Goal: Information Seeking & Learning: Learn about a topic

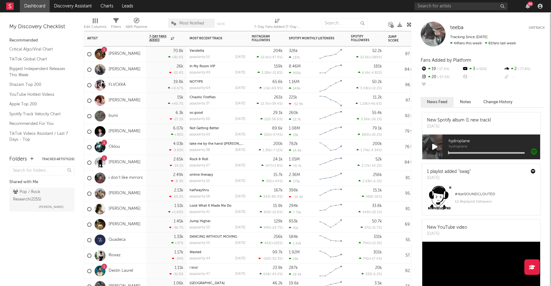
click at [247, 58] on div "Vendetta popularity: 52 [DATE]" at bounding box center [217, 55] width 62 height 16
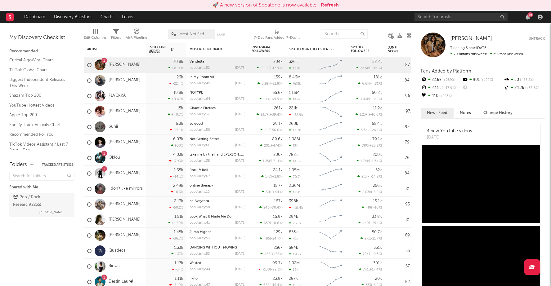
click at [130, 189] on link "i don't like mirrors" at bounding box center [126, 188] width 34 height 5
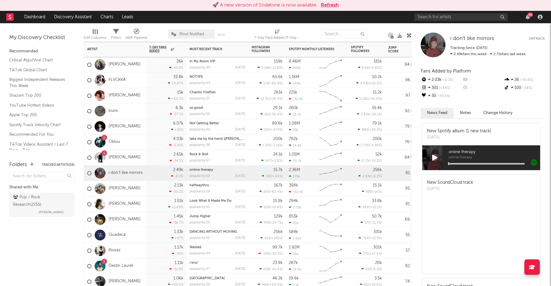
click at [154, 175] on div "2.49k -8.3 %" at bounding box center [166, 173] width 34 height 15
click at [153, 189] on div "2.13k -50.2 %" at bounding box center [166, 188] width 34 height 15
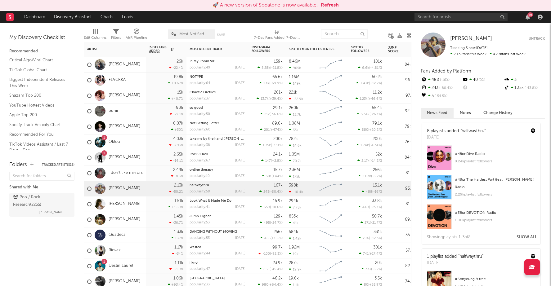
click at [141, 204] on div "[PERSON_NAME]" at bounding box center [115, 205] width 62 height 16
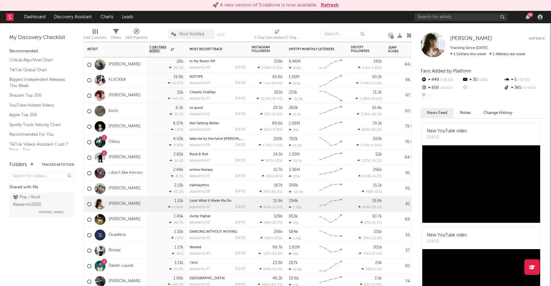
click at [137, 221] on div "[PERSON_NAME]" at bounding box center [115, 220] width 62 height 16
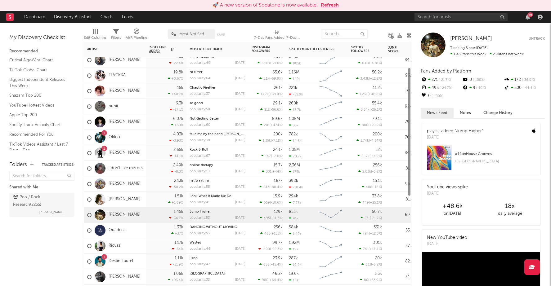
click at [137, 230] on div "Quadeca" at bounding box center [115, 231] width 62 height 16
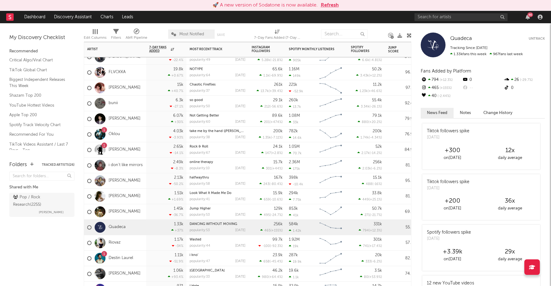
click at [142, 168] on div "i don't like mirrors" at bounding box center [115, 166] width 62 height 16
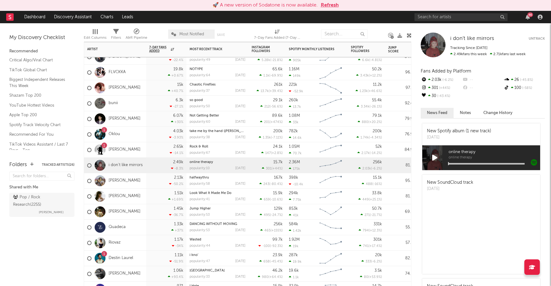
click at [146, 149] on div "2.65k -14.1 %" at bounding box center [166, 150] width 40 height 16
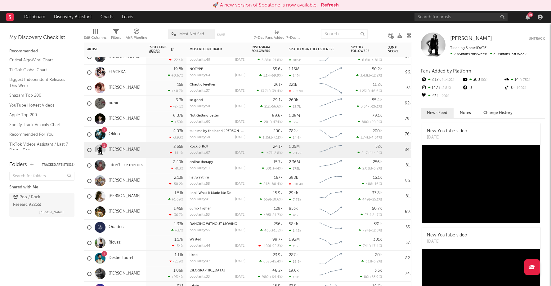
click at [149, 132] on div "4.03k -3.93 %" at bounding box center [166, 135] width 40 height 16
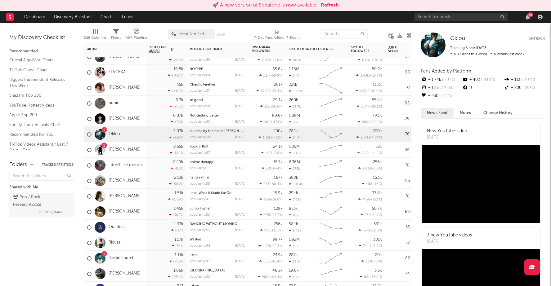
click at [151, 117] on div "6.07k +30 %" at bounding box center [166, 118] width 34 height 15
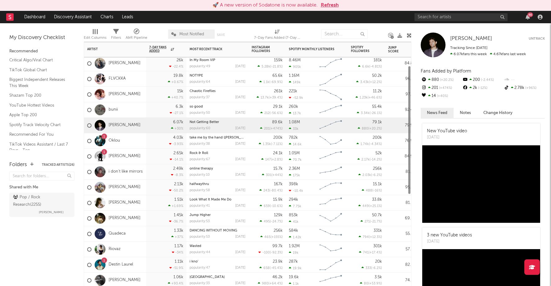
click at [139, 108] on div "bunii" at bounding box center [115, 110] width 62 height 16
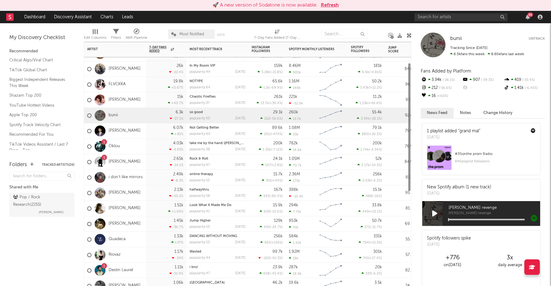
click at [140, 103] on div "[PERSON_NAME]" at bounding box center [115, 100] width 62 height 16
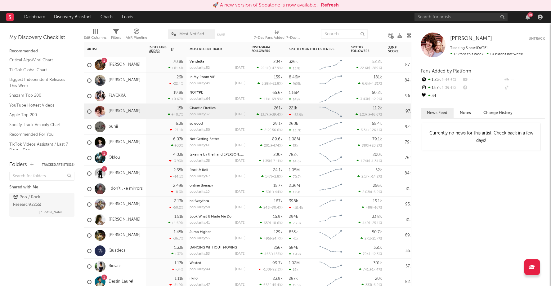
click at [134, 94] on div "FLVCKKA" at bounding box center [115, 96] width 62 height 16
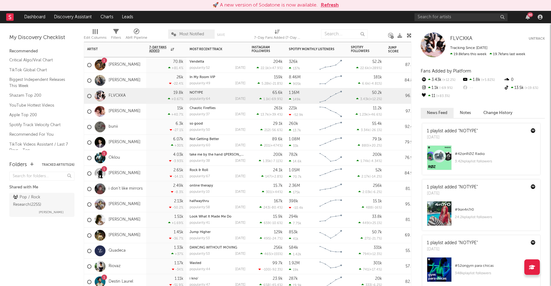
click at [127, 113] on div "[PERSON_NAME]" at bounding box center [115, 112] width 62 height 16
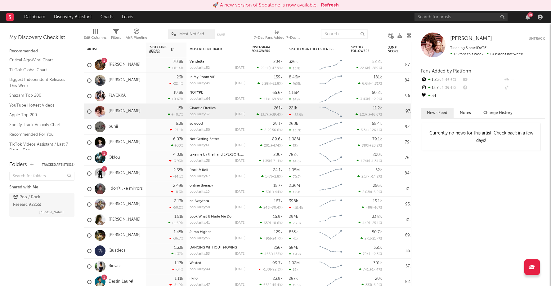
click at [493, 114] on button "Change History" at bounding box center [498, 113] width 42 height 10
click at [141, 94] on div "FLVCKKA" at bounding box center [115, 96] width 62 height 16
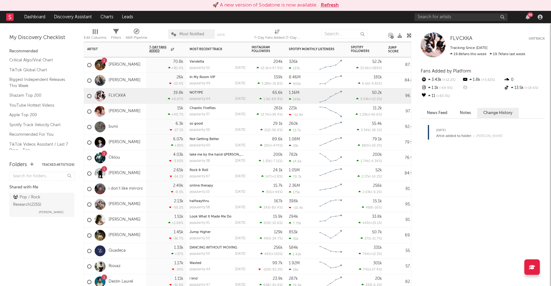
click at [139, 81] on div "[PERSON_NAME]" at bounding box center [115, 81] width 62 height 16
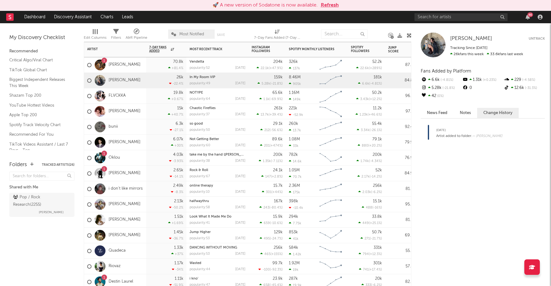
click at [140, 63] on div "1 [PERSON_NAME]" at bounding box center [115, 65] width 62 height 16
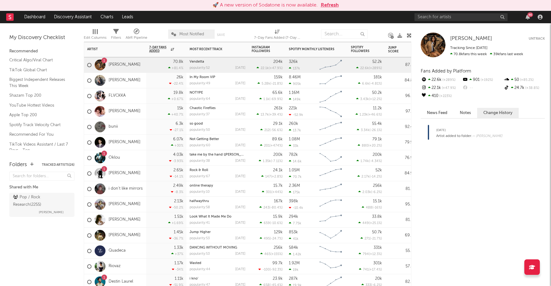
click at [145, 175] on div "1 [PERSON_NAME]" at bounding box center [115, 174] width 62 height 16
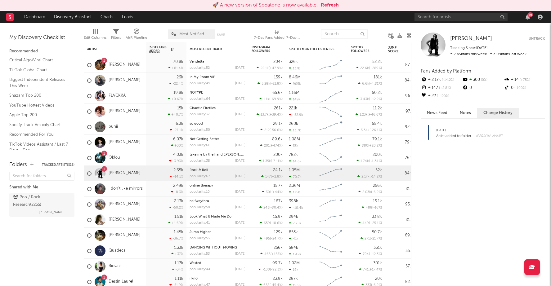
click at [446, 114] on button "News Feed" at bounding box center [437, 113] width 33 height 10
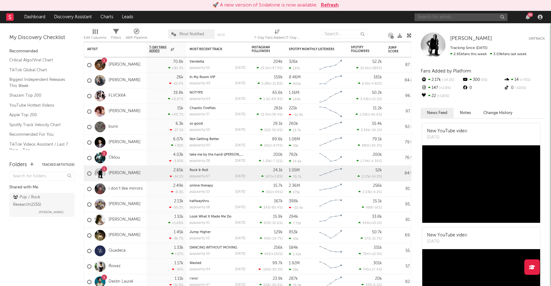
click at [457, 17] on input "text" at bounding box center [460, 17] width 93 height 8
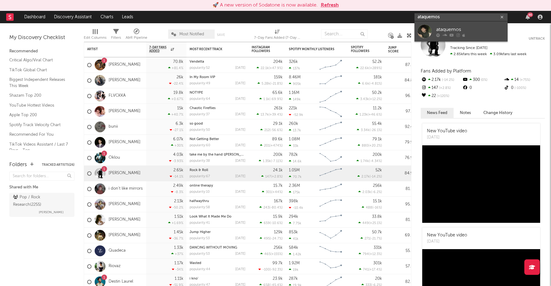
type input "ataquemos"
click at [450, 31] on div "ataquemos" at bounding box center [470, 29] width 68 height 7
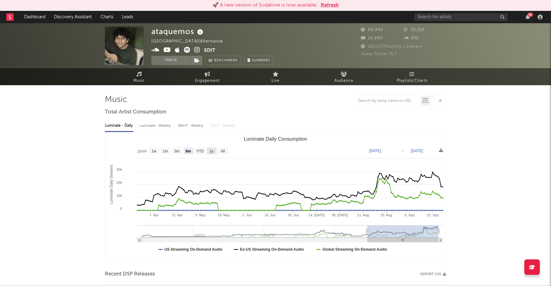
click at [211, 150] on text "1y" at bounding box center [211, 151] width 4 height 4
select select "1y"
type input "[DATE]"
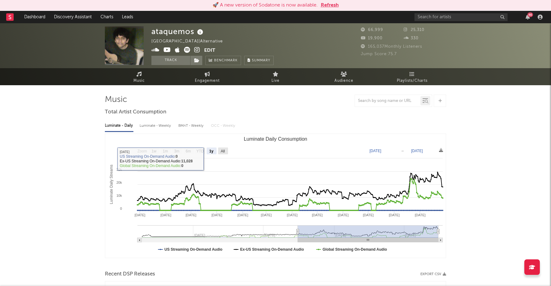
click at [224, 150] on text "All" at bounding box center [223, 151] width 4 height 4
select select "All"
type input "[DATE]"
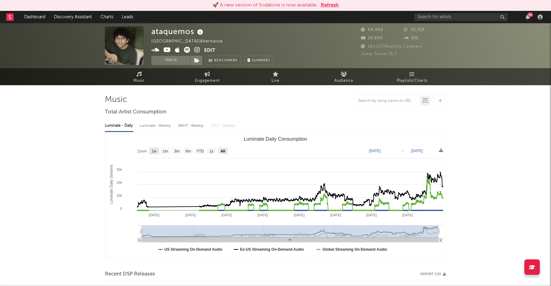
click at [155, 150] on text "1w" at bounding box center [154, 151] width 5 height 4
select select "1w"
type input "[DATE]"
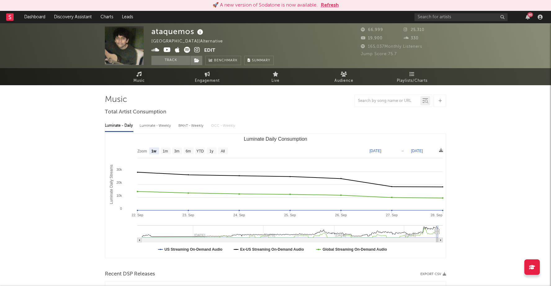
click at [164, 150] on text "1m" at bounding box center [165, 151] width 5 height 4
select select "1m"
type input "[DATE]"
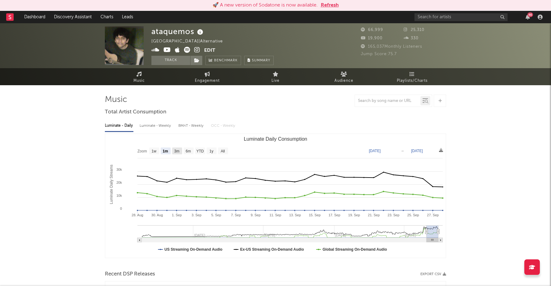
click at [178, 152] on text "3m" at bounding box center [176, 151] width 5 height 4
select select "3m"
type input "[DATE]"
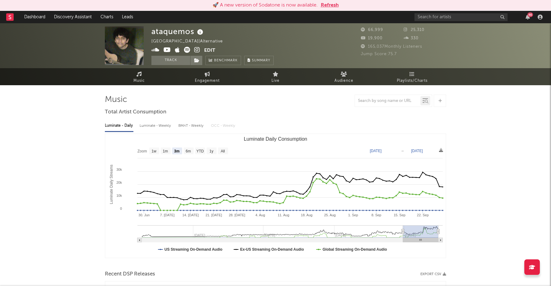
click at [431, 21] on div "46" at bounding box center [479, 17] width 130 height 12
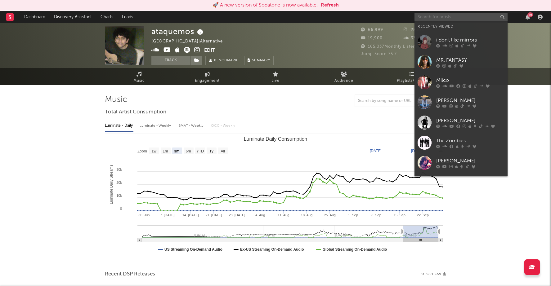
click at [430, 17] on input "text" at bounding box center [460, 17] width 93 height 8
click at [441, 16] on input "text" at bounding box center [460, 17] width 93 height 8
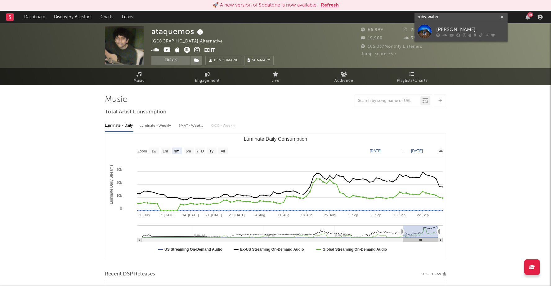
type input "ruby water"
click at [442, 28] on div "[PERSON_NAME]" at bounding box center [470, 29] width 68 height 7
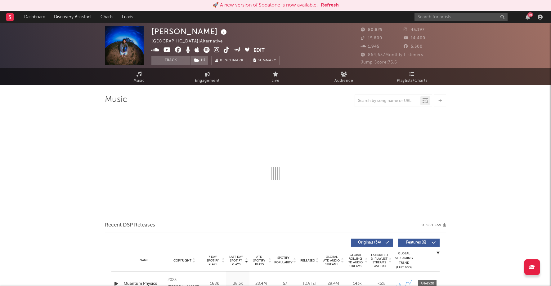
select select "6m"
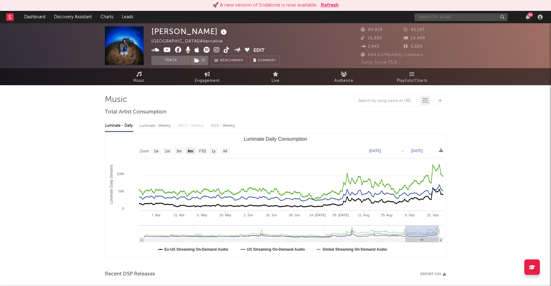
click at [423, 15] on input "text" at bounding box center [460, 17] width 93 height 8
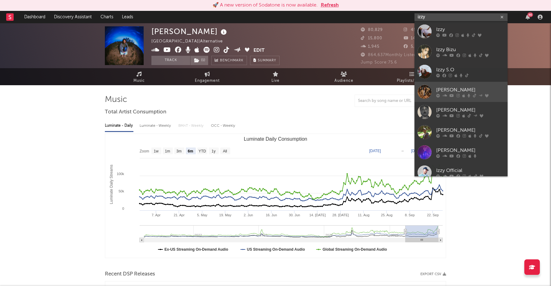
type input "izzy"
click at [442, 87] on div "[PERSON_NAME]" at bounding box center [470, 89] width 68 height 7
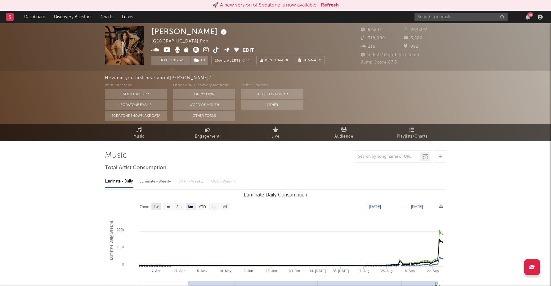
click at [155, 207] on text "1w" at bounding box center [156, 207] width 5 height 4
select select "1w"
type input "[DATE]"
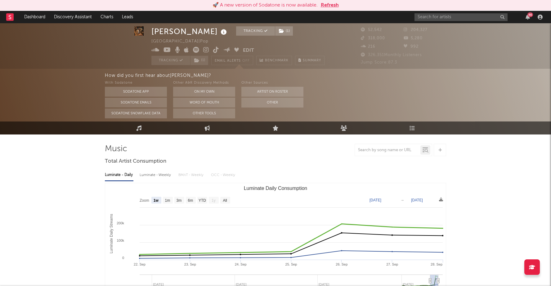
scroll to position [2, 0]
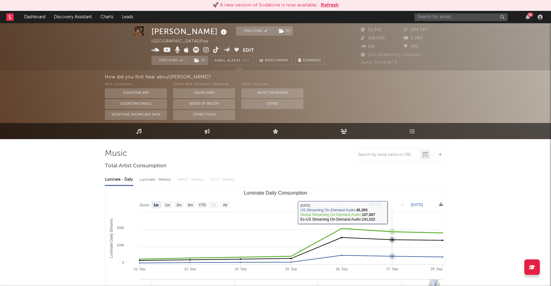
click at [377, 217] on rect "Luminate Daily Consumption" at bounding box center [275, 250] width 341 height 124
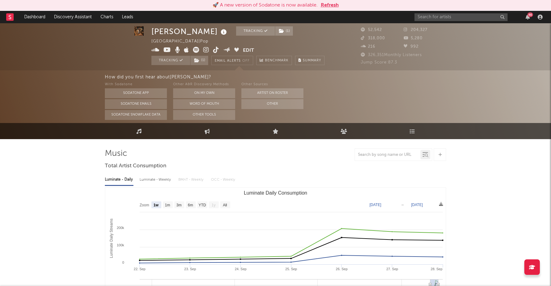
click at [152, 182] on div "Luminate - Weekly" at bounding box center [156, 180] width 33 height 11
select select "6m"
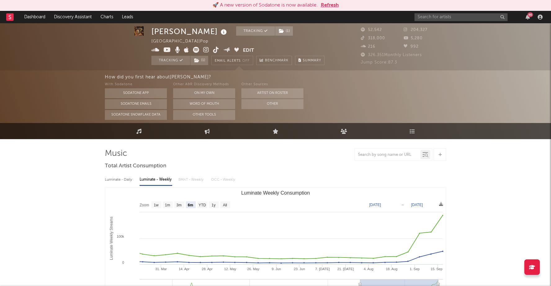
click at [117, 181] on div "Luminate - Daily" at bounding box center [119, 180] width 29 height 11
select select "6m"
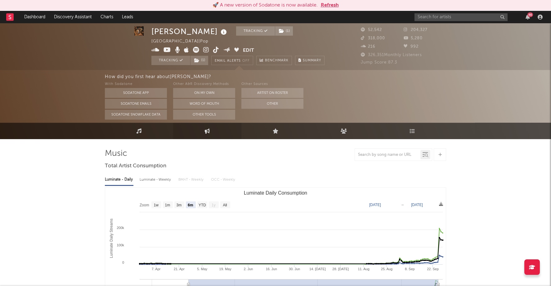
scroll to position [0, 0]
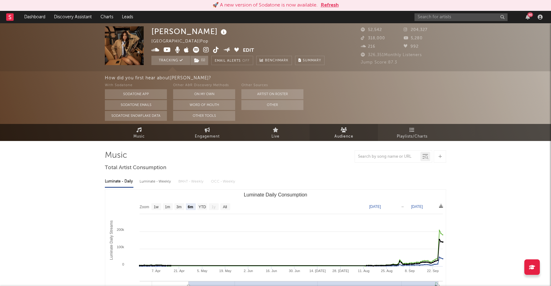
click at [356, 124] on link "Audience" at bounding box center [344, 132] width 68 height 17
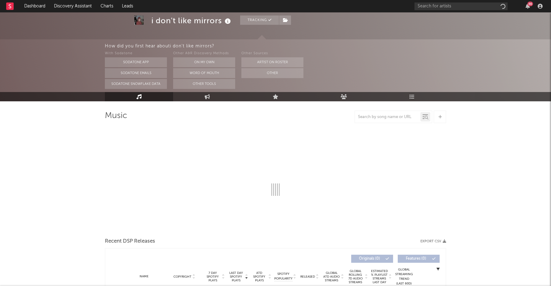
select select "6m"
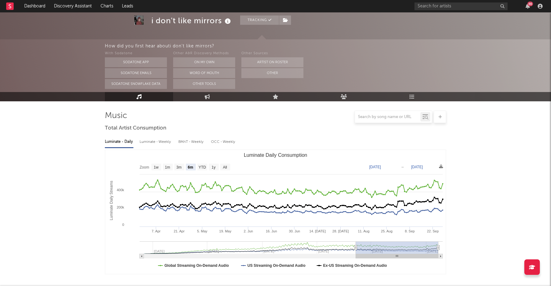
scroll to position [56, 0]
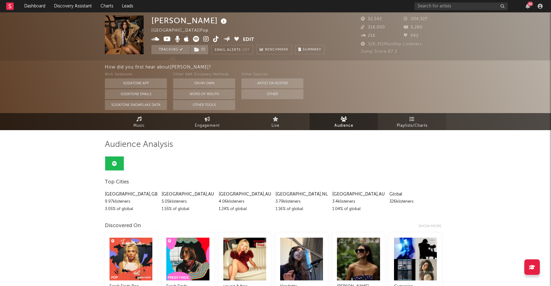
click at [410, 119] on icon at bounding box center [412, 119] width 5 height 5
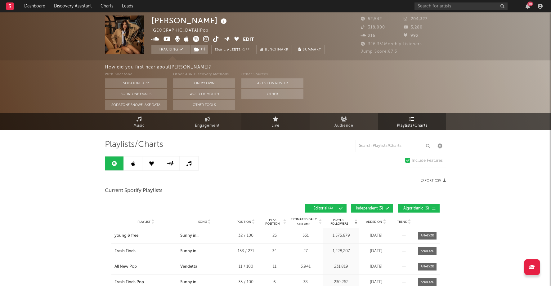
click at [273, 124] on span "Live" at bounding box center [275, 125] width 8 height 7
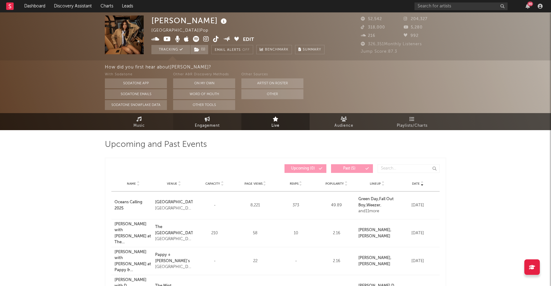
click at [208, 123] on span "Engagement" at bounding box center [207, 125] width 25 height 7
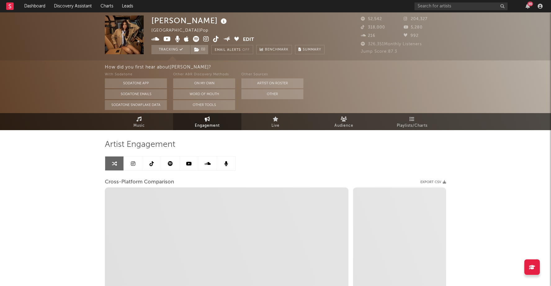
select select "1w"
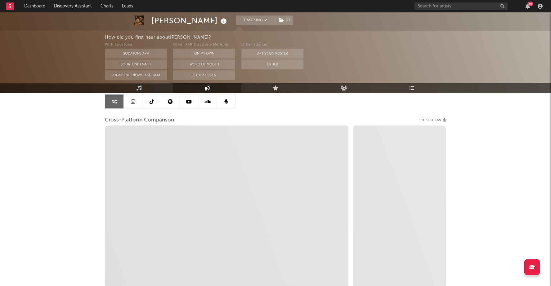
scroll to position [62, 0]
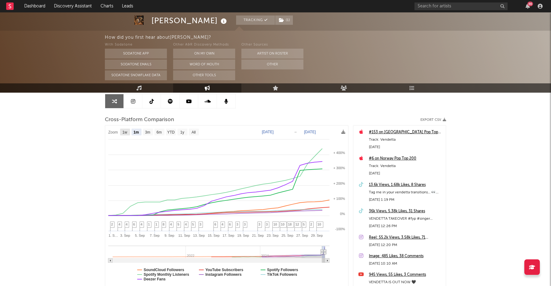
click at [125, 133] on text "1w" at bounding box center [125, 132] width 5 height 4
select select "1w"
type input "[DATE]"
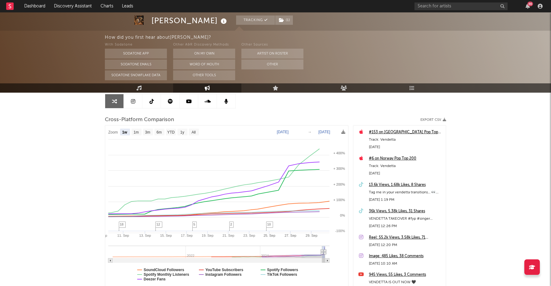
select select "1w"
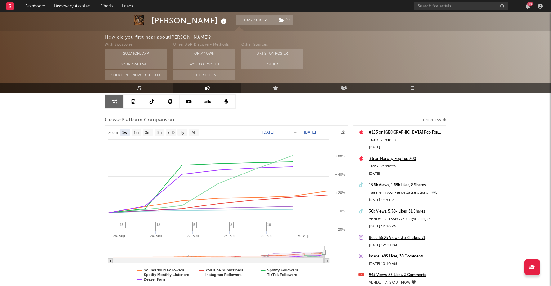
scroll to position [0, 0]
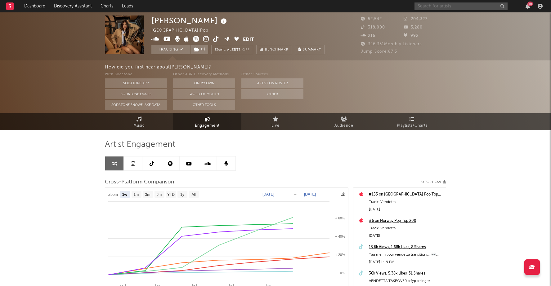
click at [455, 7] on input "text" at bounding box center [460, 6] width 93 height 8
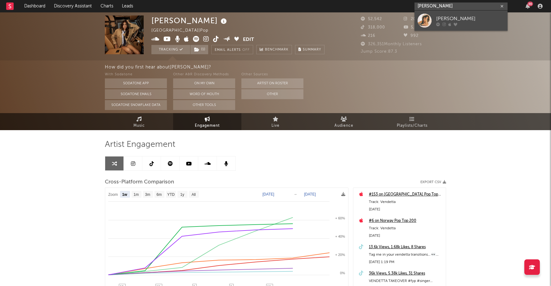
type input "camille blackm"
click at [461, 16] on div "[PERSON_NAME]" at bounding box center [470, 18] width 68 height 7
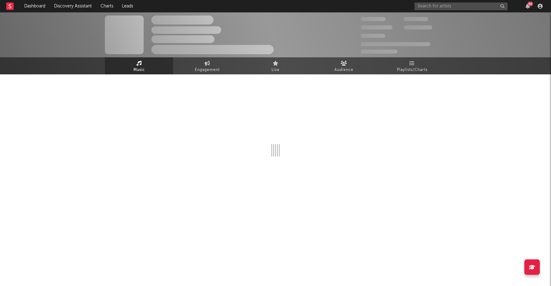
select select "6m"
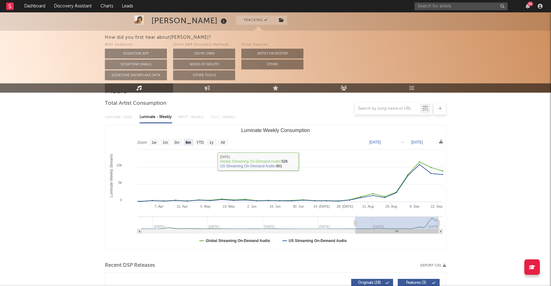
scroll to position [12, 0]
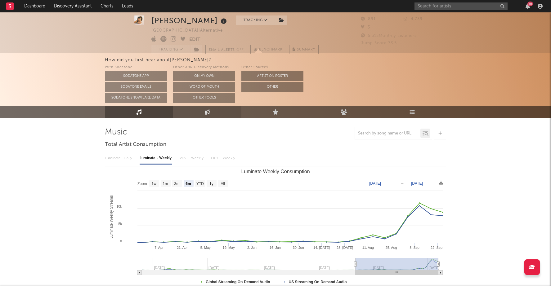
click at [209, 114] on icon at bounding box center [207, 111] width 5 height 5
select select "1w"
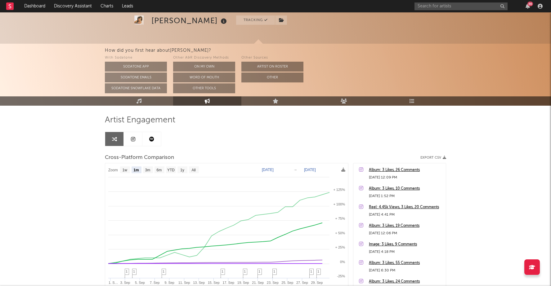
scroll to position [28, 0]
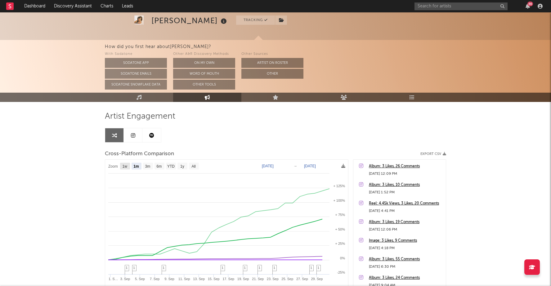
click at [126, 167] on text "1w" at bounding box center [125, 166] width 5 height 4
select select "1w"
type input "[DATE]"
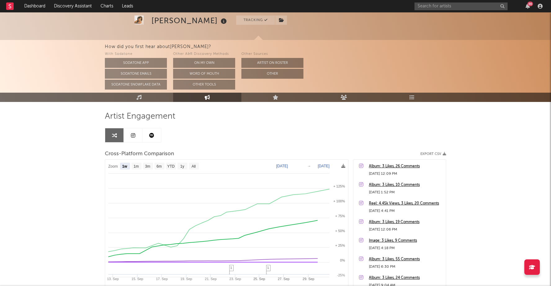
select select "1w"
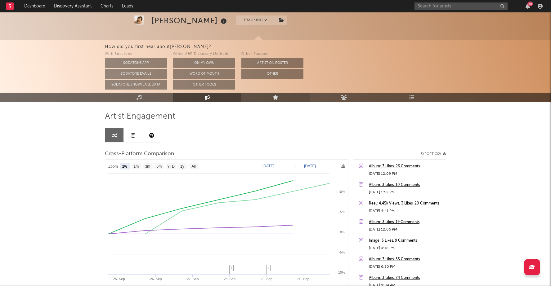
click at [275, 100] on link "Live" at bounding box center [275, 97] width 68 height 9
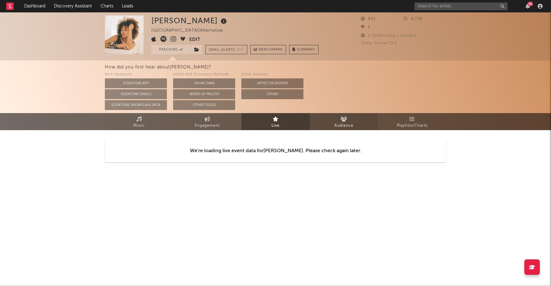
click at [342, 122] on span "Audience" at bounding box center [343, 125] width 19 height 7
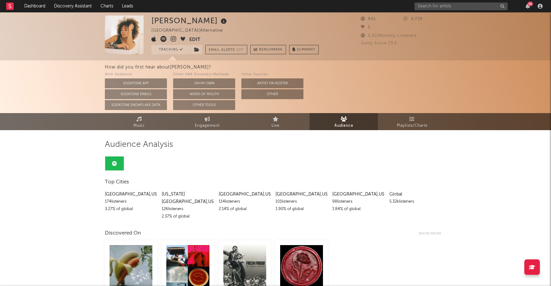
click at [402, 112] on div "How did you first hear about camille blackman ? With Sodatone Sodatone App Soda…" at bounding box center [328, 86] width 446 height 53
click at [402, 118] on link "Playlists/Charts" at bounding box center [412, 121] width 68 height 17
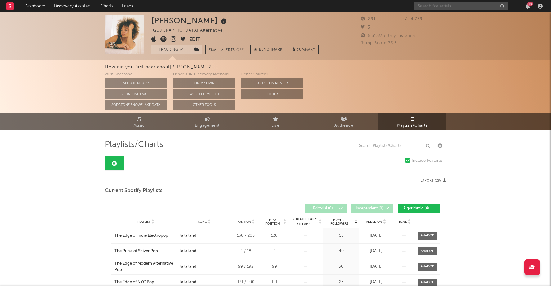
click at [438, 4] on input "text" at bounding box center [460, 6] width 93 height 8
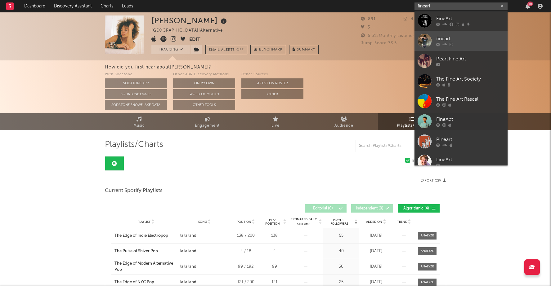
type input "fineart"
click at [455, 43] on div at bounding box center [470, 45] width 68 height 4
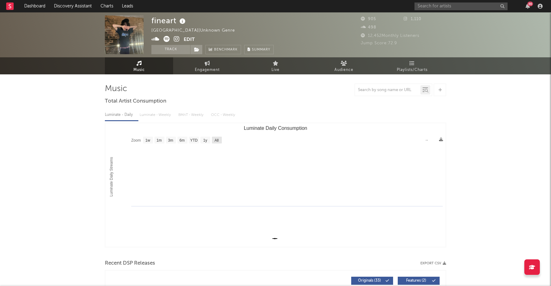
click at [215, 140] on text "All" at bounding box center [216, 140] width 4 height 4
click at [205, 140] on text "1y" at bounding box center [205, 140] width 4 height 4
select select "1y"
type input "1970-07-01"
type input "1971-01-01"
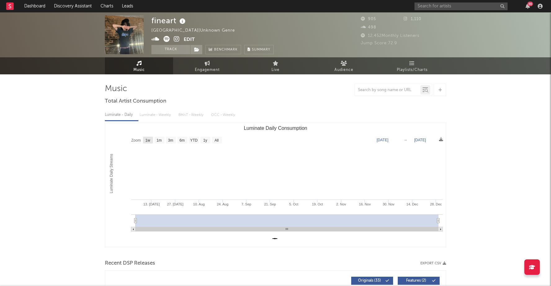
click at [149, 140] on text "1w" at bounding box center [148, 140] width 5 height 4
select select "1w"
click at [160, 143] on rect "Luminate Daily Consumption" at bounding box center [160, 140] width 10 height 7
select select "1m"
type input "1970-02-01"
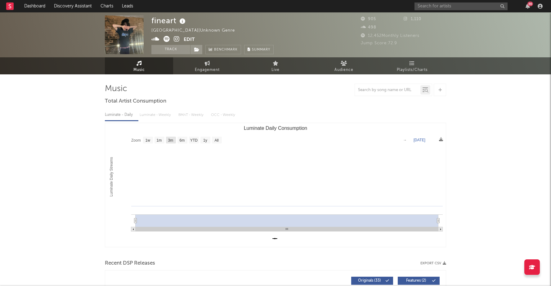
click at [174, 141] on rect "Luminate Daily Consumption" at bounding box center [171, 140] width 10 height 7
select select "3m"
type input "1970-01-01"
type input "1970-04-01"
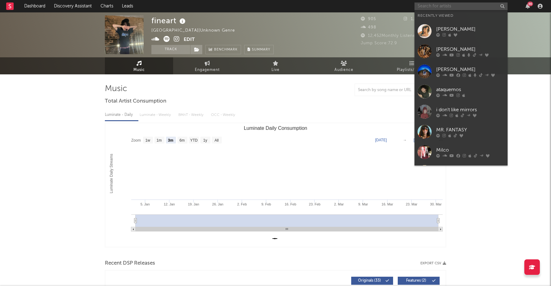
click at [431, 7] on input "text" at bounding box center [460, 6] width 93 height 8
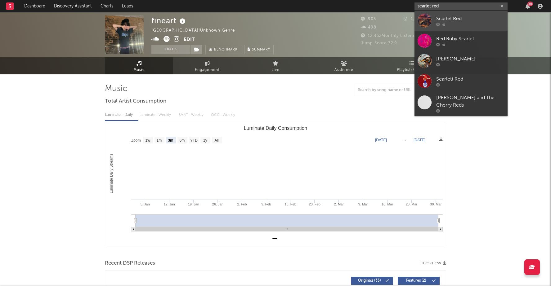
type input "scarlet red"
click at [478, 17] on div "Scarlet Red" at bounding box center [470, 18] width 68 height 7
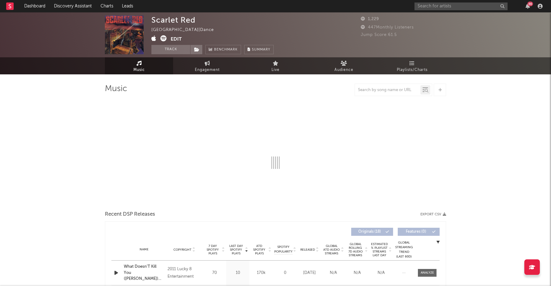
select select "1w"
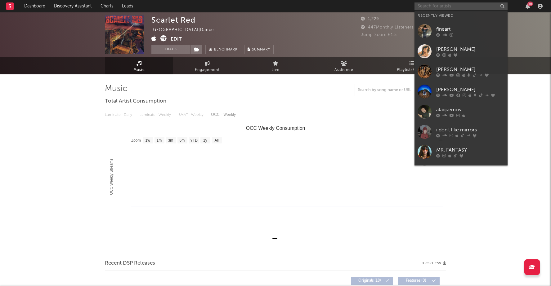
click at [454, 7] on input "text" at bounding box center [460, 6] width 93 height 8
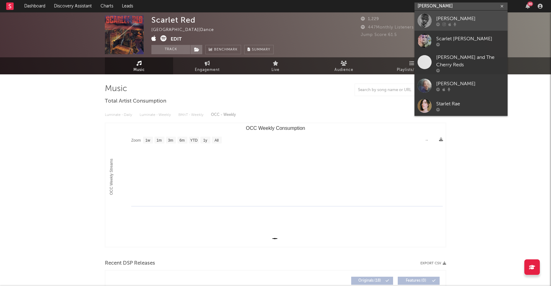
type input "scarlet rae"
click at [452, 21] on div "Scarlet Rae" at bounding box center [470, 18] width 68 height 7
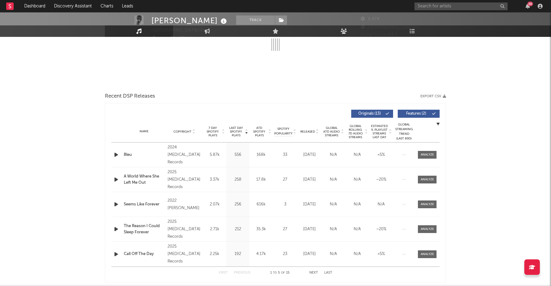
select select "6m"
